Goal: Task Accomplishment & Management: Complete application form

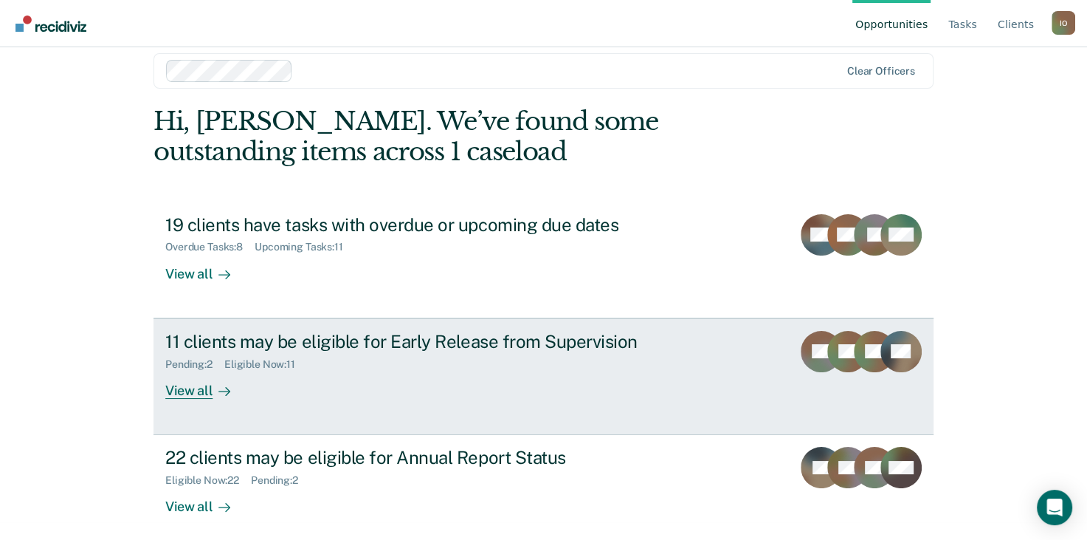
scroll to position [28, 0]
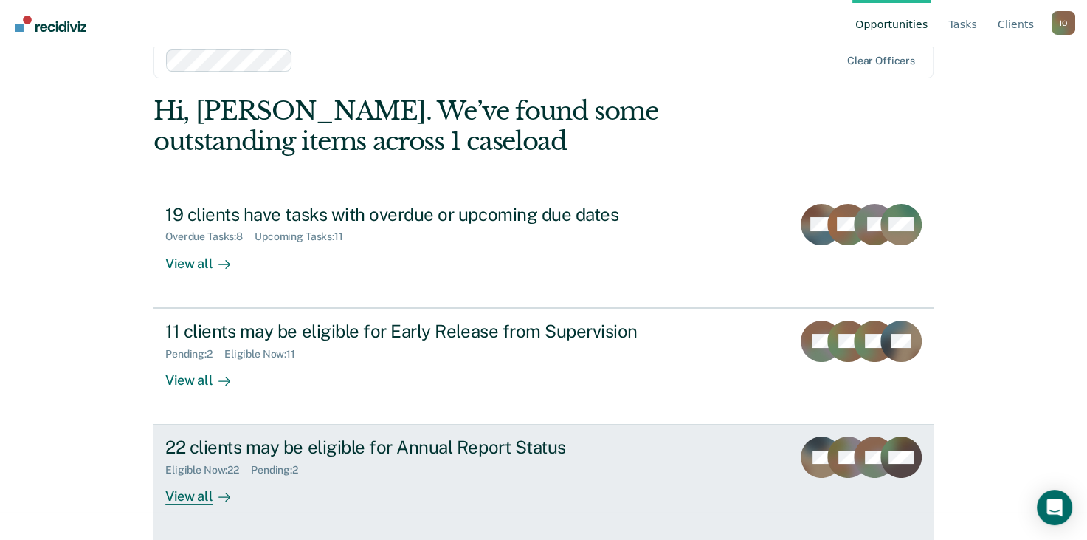
click at [190, 497] on div "View all" at bounding box center [206, 490] width 83 height 29
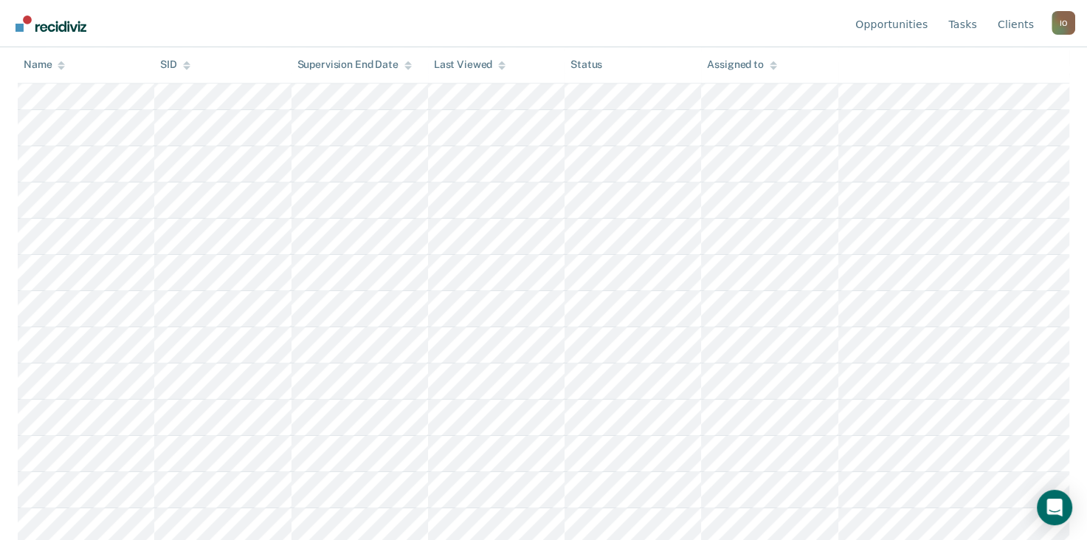
scroll to position [627, 0]
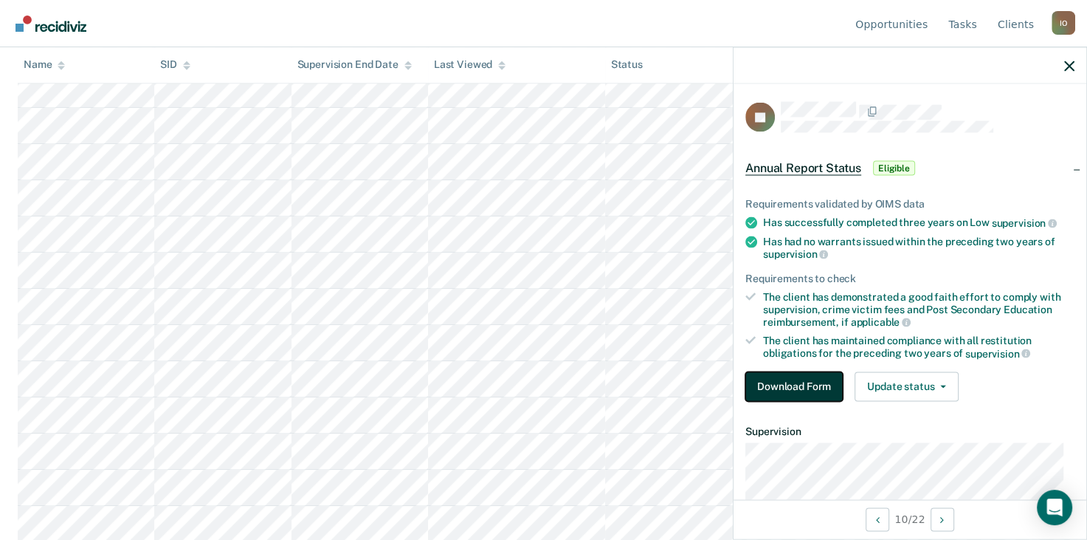
click at [795, 376] on button "Download Form" at bounding box center [793, 386] width 97 height 30
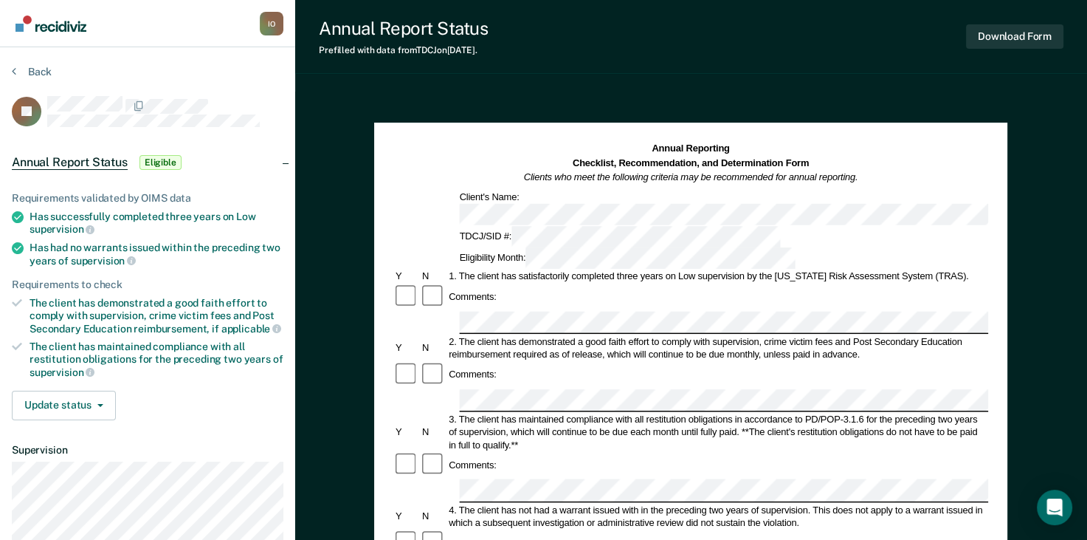
click at [1010, 38] on button "Download Form" at bounding box center [1014, 36] width 97 height 24
